Goal: Task Accomplishment & Management: Manage account settings

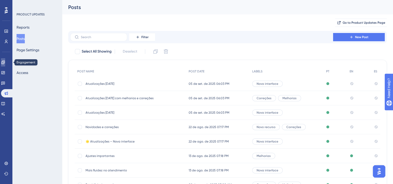
click at [5, 63] on icon at bounding box center [2, 62] width 3 height 3
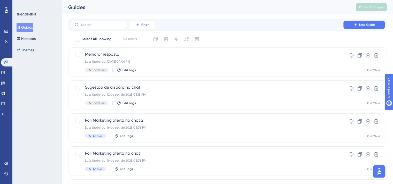
click at [144, 22] on button "Filter" at bounding box center [142, 25] width 26 height 8
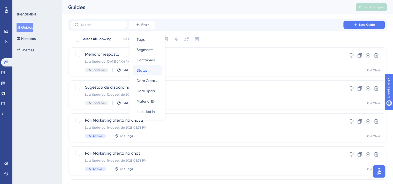
click at [149, 68] on div "Status Status" at bounding box center [147, 70] width 21 height 10
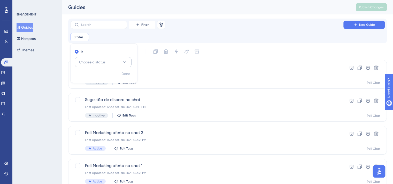
click at [103, 61] on span "Choose a status" at bounding box center [92, 62] width 26 height 6
click at [107, 79] on div "Active Active" at bounding box center [103, 78] width 42 height 10
click at [129, 74] on span "Done" at bounding box center [125, 74] width 9 height 6
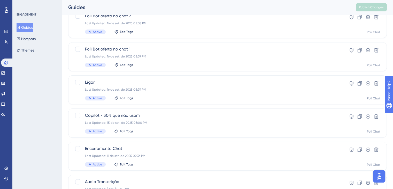
scroll to position [129, 0]
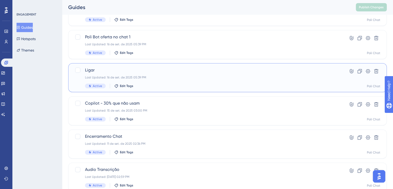
click at [129, 74] on div "Ligar Last Updated: [DATE] 05:39 PM Active Edit Tags" at bounding box center [207, 77] width 244 height 21
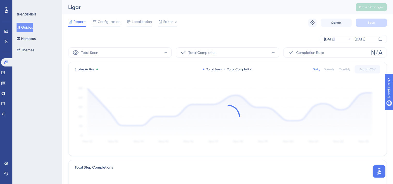
click at [109, 16] on div "Reports Configuration Localization Editor Troubleshoot Cancel Save" at bounding box center [227, 22] width 318 height 17
click at [111, 22] on span "Configuration" at bounding box center [109, 22] width 23 height 6
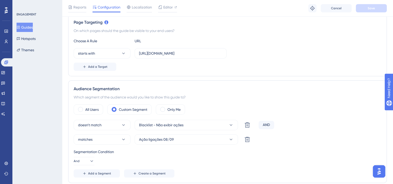
scroll to position [129, 0]
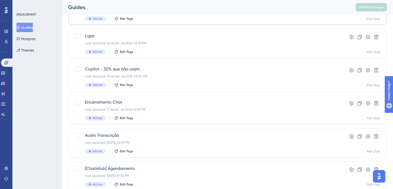
scroll to position [190, 0]
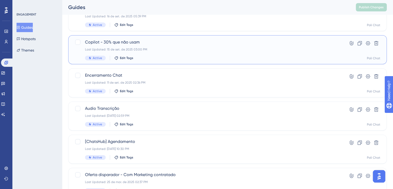
click at [146, 51] on div "Copilot - 30% que não usam Last Updated: [DATE] 03:00 PM Active Edit Tags" at bounding box center [207, 49] width 244 height 21
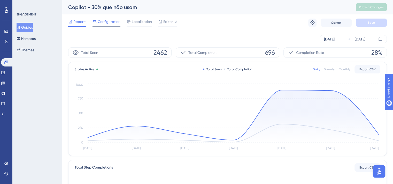
click at [108, 26] on div "Configuration" at bounding box center [106, 23] width 28 height 8
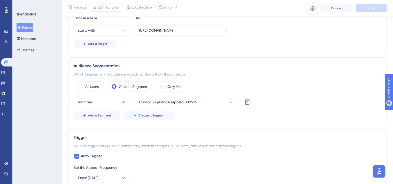
scroll to position [155, 0]
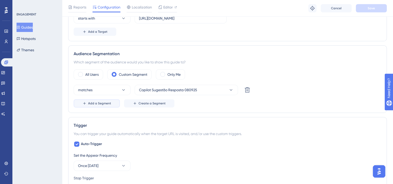
click at [110, 104] on button "Add a Segment" at bounding box center [97, 103] width 46 height 8
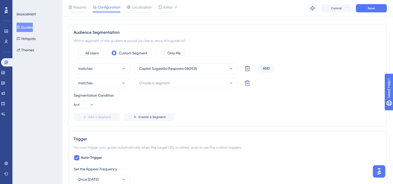
scroll to position [207, 0]
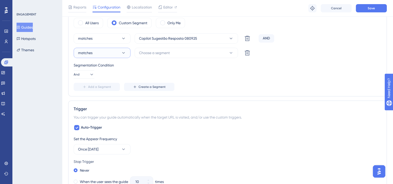
click at [109, 51] on button "matches" at bounding box center [102, 53] width 57 height 10
click at [107, 80] on div "doesn't match doesn't match" at bounding box center [102, 79] width 42 height 10
click at [183, 54] on button "Choose a segment" at bounding box center [186, 53] width 103 height 10
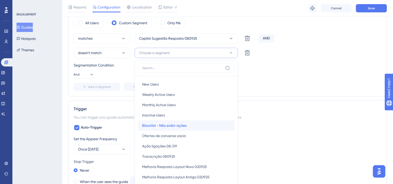
click at [181, 123] on span "Blacklist - Não exibir ações" at bounding box center [164, 126] width 44 height 6
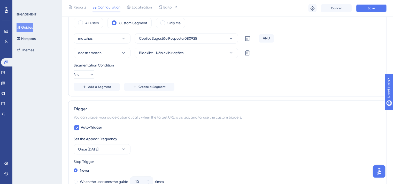
click at [363, 7] on button "Save" at bounding box center [371, 8] width 31 height 8
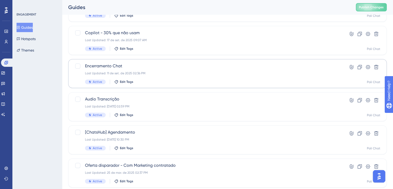
scroll to position [174, 0]
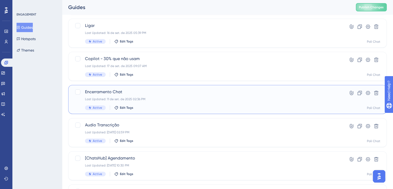
click at [181, 96] on div "Encerramento Chat Last Updated: 11 de set. de 2025 02:36 PM Active Edit Tags" at bounding box center [207, 99] width 244 height 21
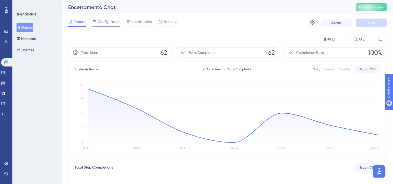
click at [106, 21] on span "Configuration" at bounding box center [109, 22] width 23 height 6
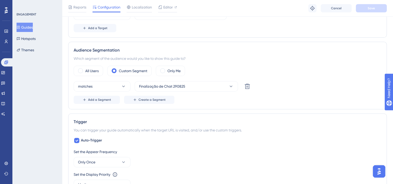
scroll to position [181, 0]
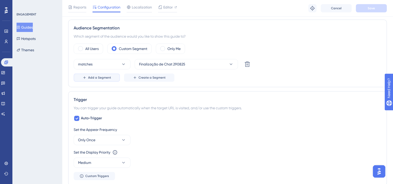
click at [107, 79] on span "Add a Segment" at bounding box center [99, 78] width 23 height 4
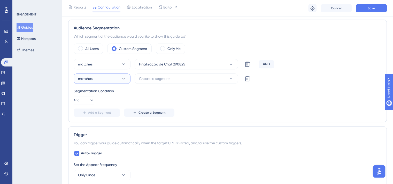
click at [121, 78] on button "matches" at bounding box center [102, 79] width 57 height 10
click at [119, 103] on div "doesn't match doesn't match" at bounding box center [102, 105] width 42 height 10
click at [172, 78] on button "Choose a segment" at bounding box center [186, 79] width 103 height 10
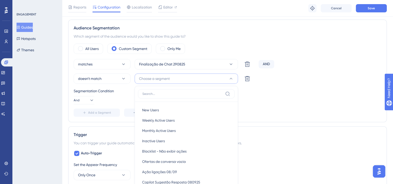
scroll to position [216, 0]
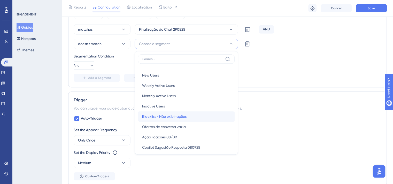
click at [184, 116] on span "Blacklist - Não exibir ações" at bounding box center [164, 117] width 44 height 6
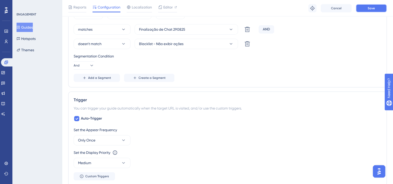
click at [371, 8] on span "Save" at bounding box center [370, 8] width 7 height 4
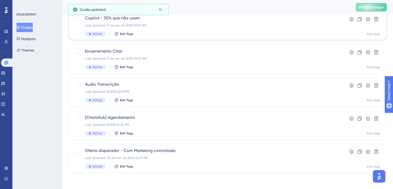
scroll to position [214, 0]
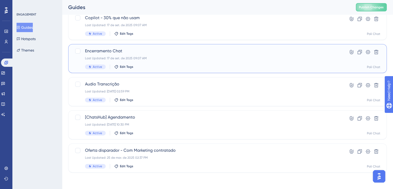
click at [164, 48] on span "Encerramento Chat" at bounding box center [207, 51] width 244 height 6
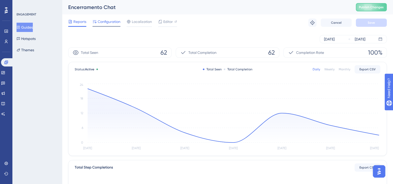
click at [105, 21] on span "Configuration" at bounding box center [109, 22] width 23 height 6
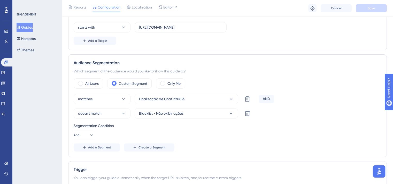
scroll to position [155, 0]
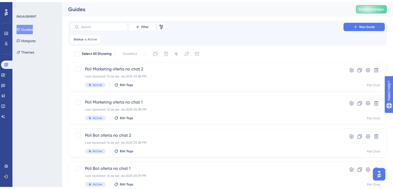
scroll to position [214, 0]
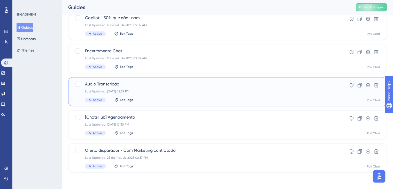
click at [174, 85] on span "Audio Transcrição" at bounding box center [207, 84] width 244 height 6
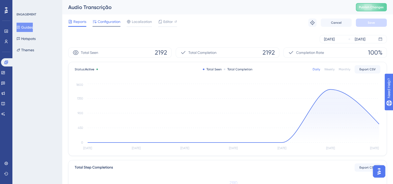
click at [104, 22] on span "Configuration" at bounding box center [109, 22] width 23 height 6
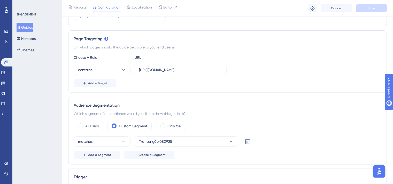
scroll to position [155, 0]
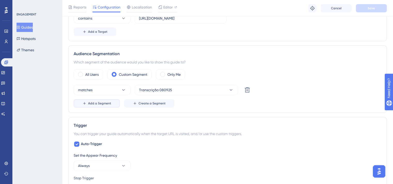
click at [104, 103] on span "Add a Segment" at bounding box center [99, 103] width 23 height 4
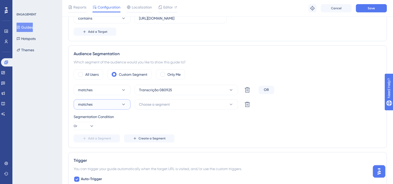
click at [104, 104] on button "matches" at bounding box center [102, 104] width 57 height 10
click at [109, 129] on div "doesn't match doesn't match" at bounding box center [102, 130] width 42 height 10
click at [171, 105] on button "Choose a segment" at bounding box center [186, 104] width 103 height 10
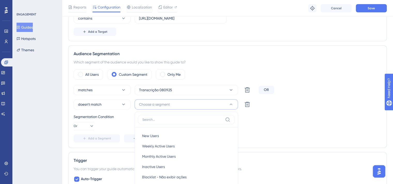
scroll to position [204, 0]
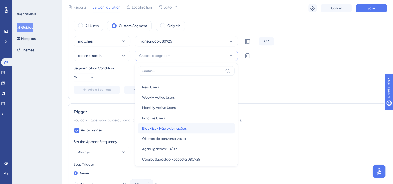
click at [177, 129] on span "Blacklist - Não exibir ações" at bounding box center [164, 128] width 44 height 6
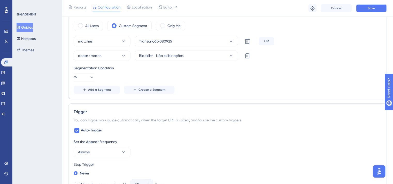
click at [374, 9] on span "Save" at bounding box center [370, 8] width 7 height 4
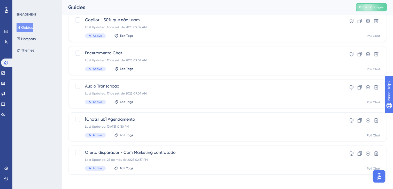
scroll to position [214, 0]
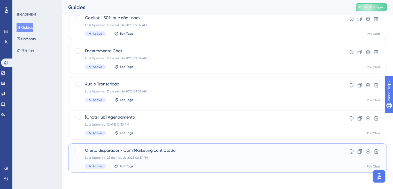
click at [215, 153] on div "Oferta disparador - Com Marketing contratado Last Updated: 25 de mar. de 2025 0…" at bounding box center [207, 157] width 244 height 21
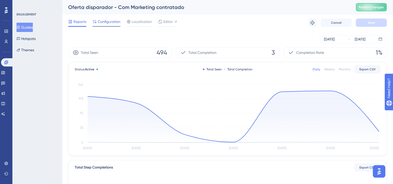
click at [115, 23] on span "Configuration" at bounding box center [109, 22] width 23 height 6
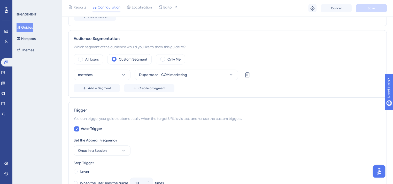
scroll to position [207, 0]
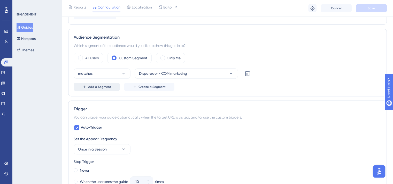
click at [111, 84] on button "Add a Segment" at bounding box center [97, 87] width 46 height 8
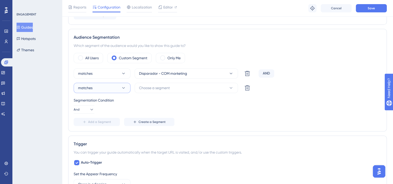
click at [111, 87] on button "matches" at bounding box center [102, 88] width 57 height 10
click at [116, 111] on div "doesn't match doesn't match" at bounding box center [102, 114] width 42 height 10
click at [157, 88] on span "Choose a segment" at bounding box center [154, 88] width 31 height 6
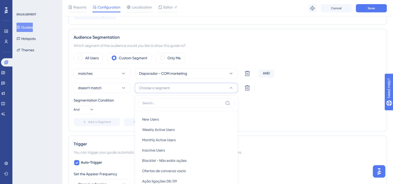
scroll to position [239, 0]
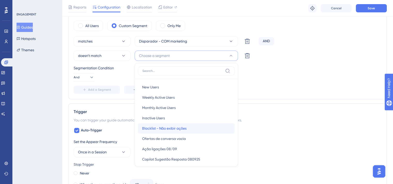
click at [167, 130] on span "Blacklist - Não exibir ações" at bounding box center [164, 128] width 44 height 6
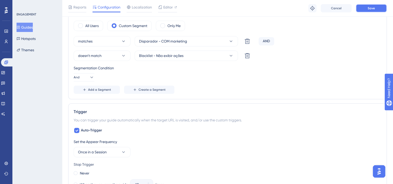
click at [375, 11] on button "Save" at bounding box center [371, 8] width 31 height 8
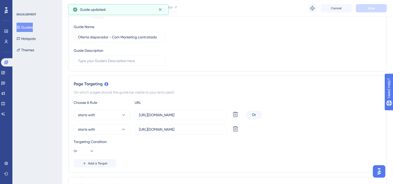
scroll to position [0, 0]
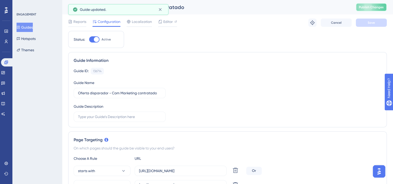
click at [374, 8] on span "Publish Changes" at bounding box center [371, 7] width 25 height 4
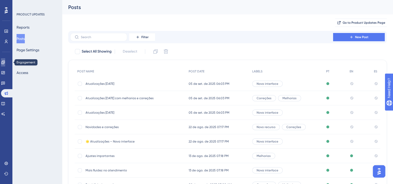
click at [5, 66] on link at bounding box center [3, 62] width 4 height 8
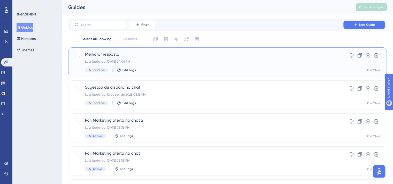
click at [165, 54] on span "Melhorar resposta" at bounding box center [207, 54] width 244 height 6
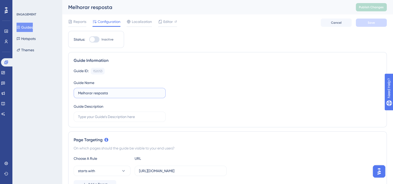
click at [92, 93] on input "Melhorar resposta" at bounding box center [119, 93] width 83 height 6
type input "Melhoria de mensagem"
click at [96, 37] on div at bounding box center [94, 39] width 10 height 6
click at [89, 40] on input "Inactive" at bounding box center [89, 40] width 0 height 0
checkbox input "true"
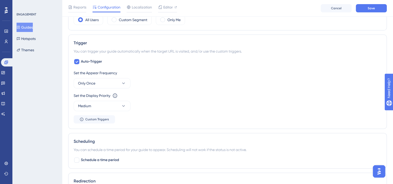
scroll to position [184, 0]
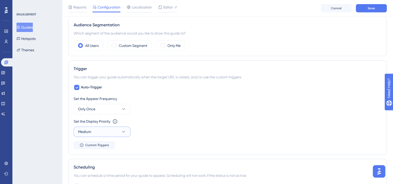
click at [114, 127] on button "Medium" at bounding box center [102, 132] width 57 height 10
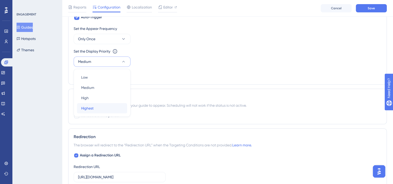
click at [111, 105] on div "Highest Highest" at bounding box center [102, 108] width 42 height 10
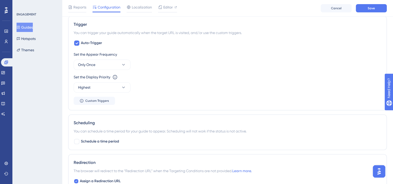
scroll to position [202, 0]
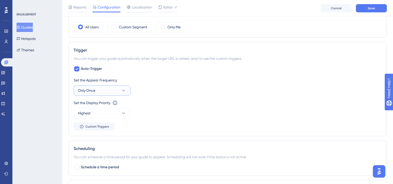
click at [123, 92] on icon at bounding box center [123, 90] width 5 height 5
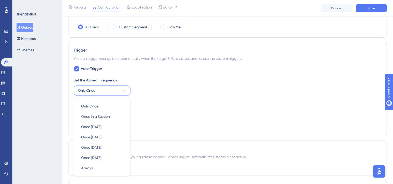
scroll to position [247, 0]
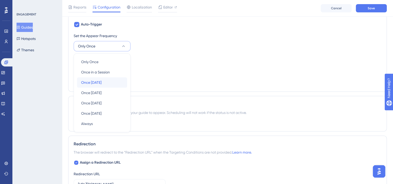
click at [117, 81] on div "Once in 1 day Once in 1 day" at bounding box center [102, 82] width 42 height 10
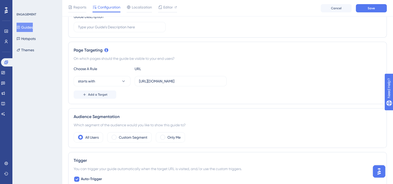
scroll to position [144, 0]
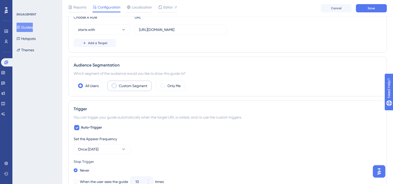
click at [138, 88] on label "Custom Segment" at bounding box center [133, 86] width 28 height 6
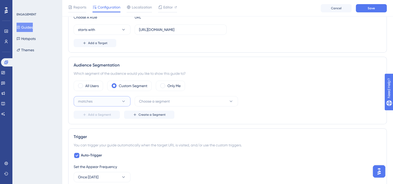
click at [120, 103] on button "matches" at bounding box center [102, 101] width 57 height 10
click at [108, 125] on div "doesn't match doesn't match" at bounding box center [102, 127] width 42 height 10
click at [181, 100] on button "Choose a segment" at bounding box center [186, 101] width 103 height 10
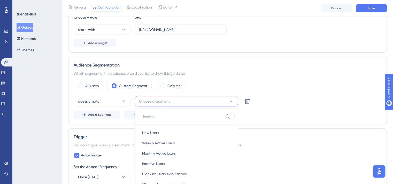
scroll to position [189, 0]
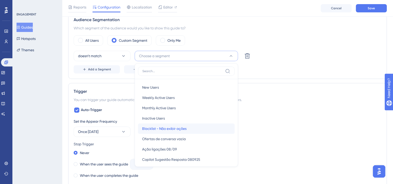
click at [181, 127] on span "Blacklist - Não exibir ações" at bounding box center [164, 129] width 44 height 6
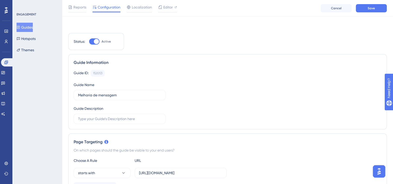
scroll to position [0, 0]
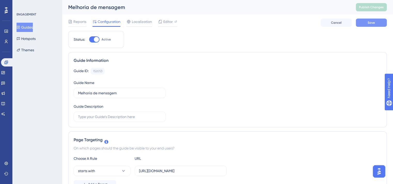
click at [384, 25] on button "Save" at bounding box center [371, 23] width 31 height 8
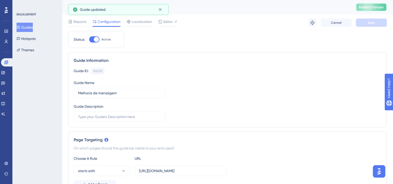
click at [376, 7] on span "Publish Changes" at bounding box center [371, 7] width 25 height 4
